Goal: Task Accomplishment & Management: Complete application form

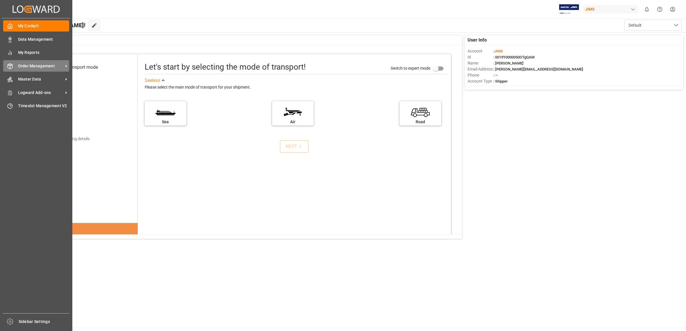
click at [37, 66] on span "Order Management" at bounding box center [40, 66] width 45 height 6
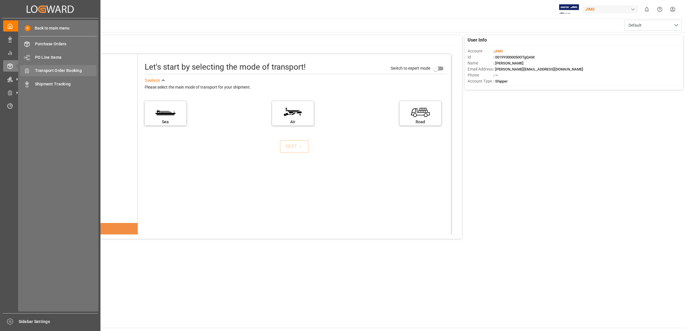
click at [56, 72] on span "Transport Order Booking" at bounding box center [66, 71] width 62 height 6
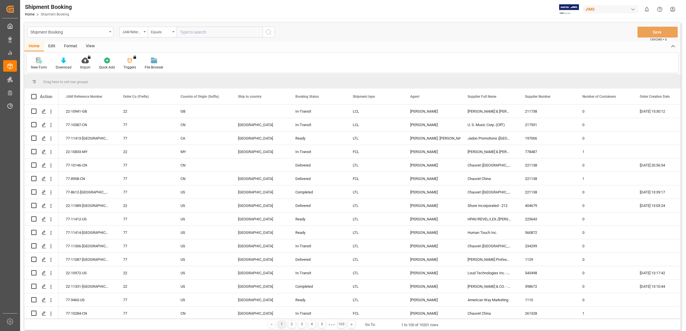
click at [38, 63] on icon at bounding box center [39, 61] width 6 height 6
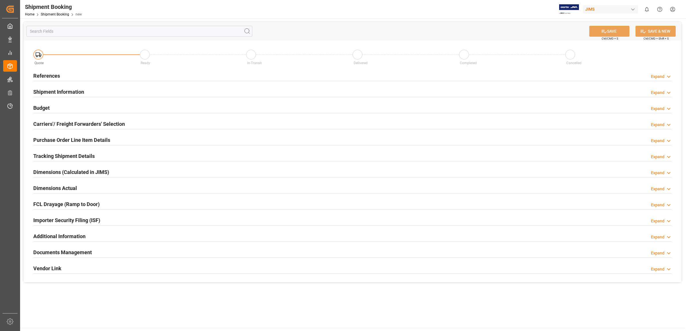
click at [42, 75] on h2 "References" at bounding box center [46, 76] width 27 height 8
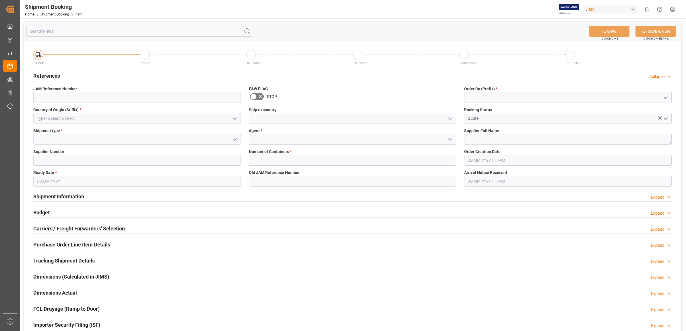
click at [663, 98] on icon "open menu" at bounding box center [665, 97] width 7 height 7
click at [501, 124] on div "77" at bounding box center [567, 123] width 207 height 13
type input "77"
drag, startPoint x: 448, startPoint y: 117, endPoint x: 443, endPoint y: 117, distance: 5.5
click at [447, 117] on icon "open menu" at bounding box center [450, 118] width 7 height 7
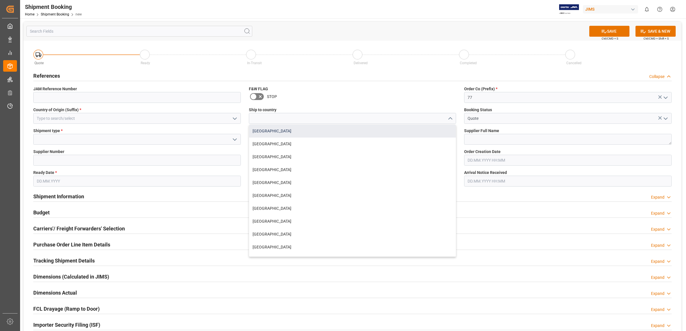
click at [280, 132] on div "[GEOGRAPHIC_DATA]" at bounding box center [352, 131] width 207 height 13
type input "[GEOGRAPHIC_DATA]"
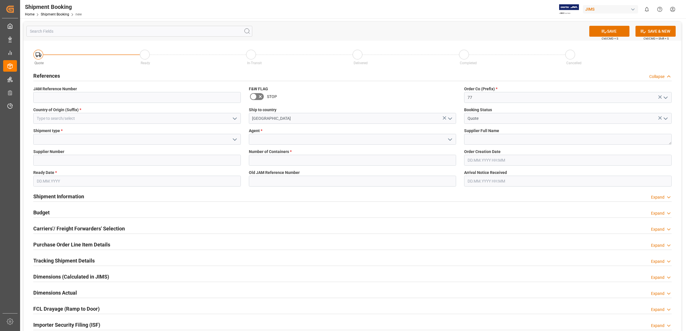
click at [447, 138] on icon "open menu" at bounding box center [450, 139] width 7 height 7
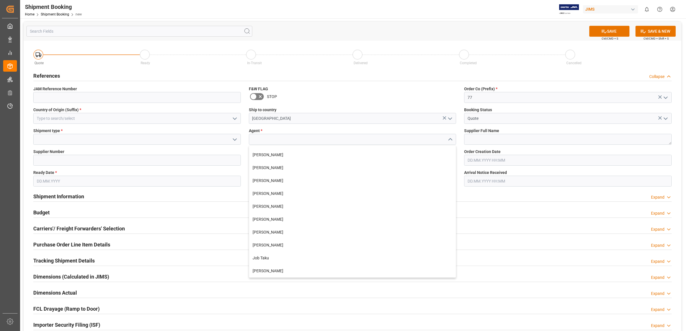
scroll to position [179, 0]
click at [285, 266] on div "[PERSON_NAME]" at bounding box center [352, 269] width 207 height 13
type input "[PERSON_NAME]"
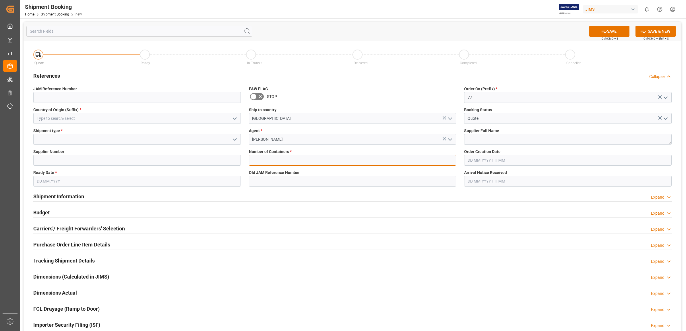
drag, startPoint x: 260, startPoint y: 156, endPoint x: 345, endPoint y: 155, distance: 85.5
click at [260, 156] on input "text" at bounding box center [353, 160] width 208 height 11
type input "0"
type input "US"
type input "225643"
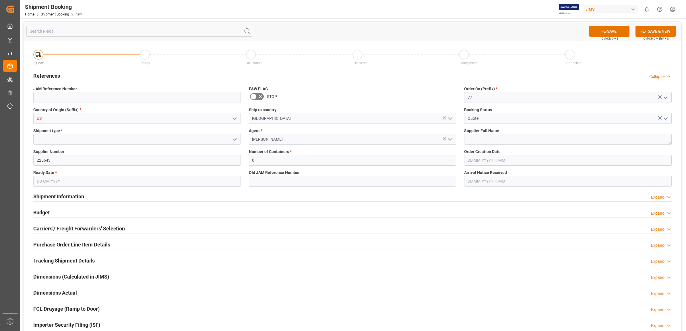
type input "[DATE]"
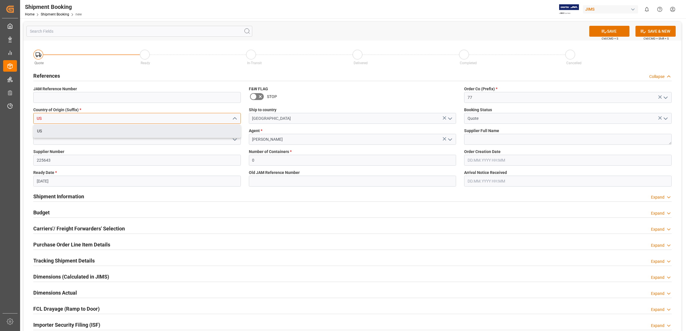
click at [104, 120] on input "US" at bounding box center [137, 118] width 208 height 11
click at [86, 126] on div "US" at bounding box center [137, 131] width 207 height 13
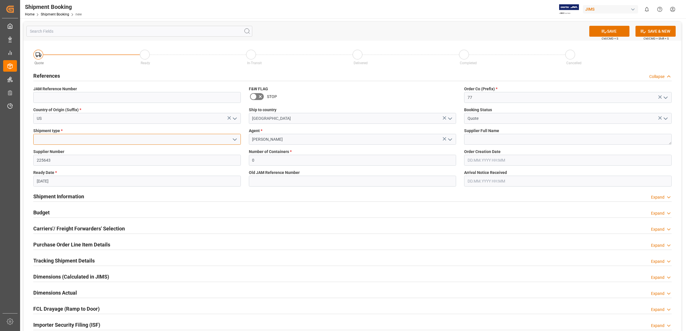
click at [108, 140] on input at bounding box center [137, 139] width 208 height 11
click at [230, 139] on button "open menu" at bounding box center [234, 139] width 9 height 9
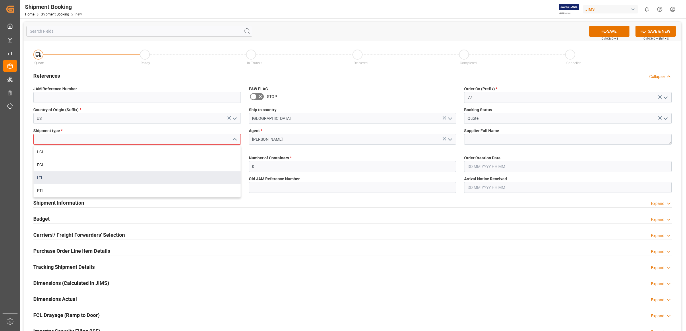
click at [108, 177] on div "LTL" at bounding box center [137, 178] width 207 height 13
type input "LTL"
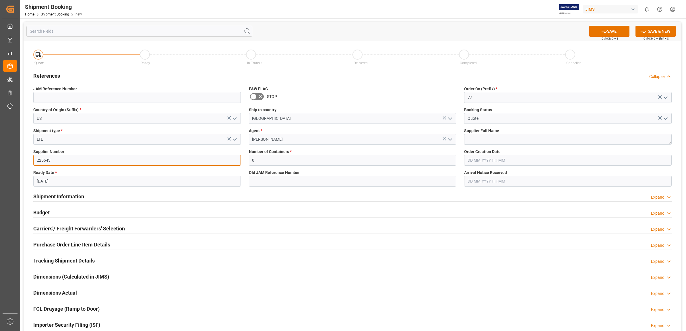
click at [101, 161] on input "225643" at bounding box center [137, 160] width 208 height 11
drag, startPoint x: 104, startPoint y: 160, endPoint x: 21, endPoint y: 156, distance: 82.8
click at [21, 156] on div "SAVE Ctrl/CMD + S SAVE & NEW Ctrl/CMD + Shift + S Quote Ready In-Transit Delive…" at bounding box center [352, 204] width 665 height 373
type input "477028"
click at [501, 140] on textarea at bounding box center [568, 139] width 208 height 11
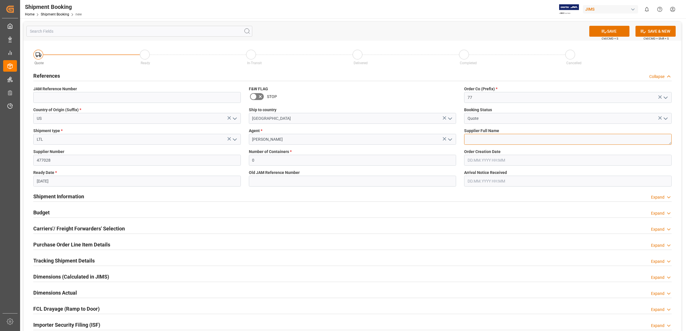
type textarea "t"
type textarea "TASCAM"
click at [603, 30] on icon at bounding box center [604, 31] width 5 height 3
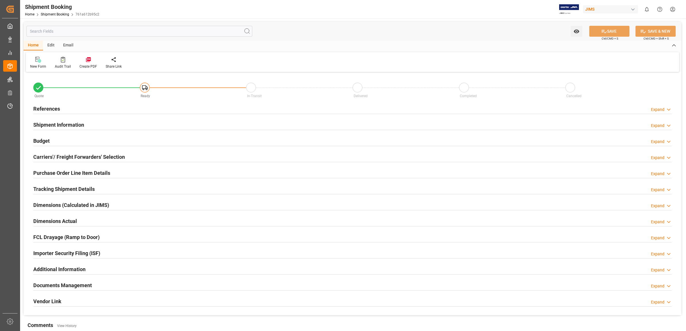
type input "0"
type input "[DATE]"
click at [46, 108] on h2 "References" at bounding box center [46, 109] width 27 height 8
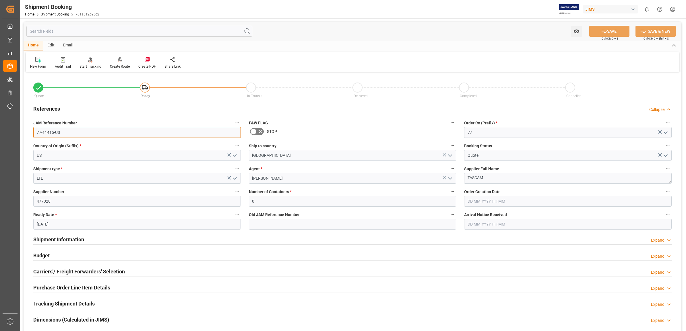
drag, startPoint x: 81, startPoint y: 133, endPoint x: -13, endPoint y: 134, distance: 94.1
click at [0, 134] on html "Created by potrace 1.15, written by [PERSON_NAME] [DATE]-[DATE] Created by potr…" at bounding box center [343, 165] width 686 height 331
click at [37, 61] on icon at bounding box center [38, 60] width 6 height 6
